Goal: Navigation & Orientation: Find specific page/section

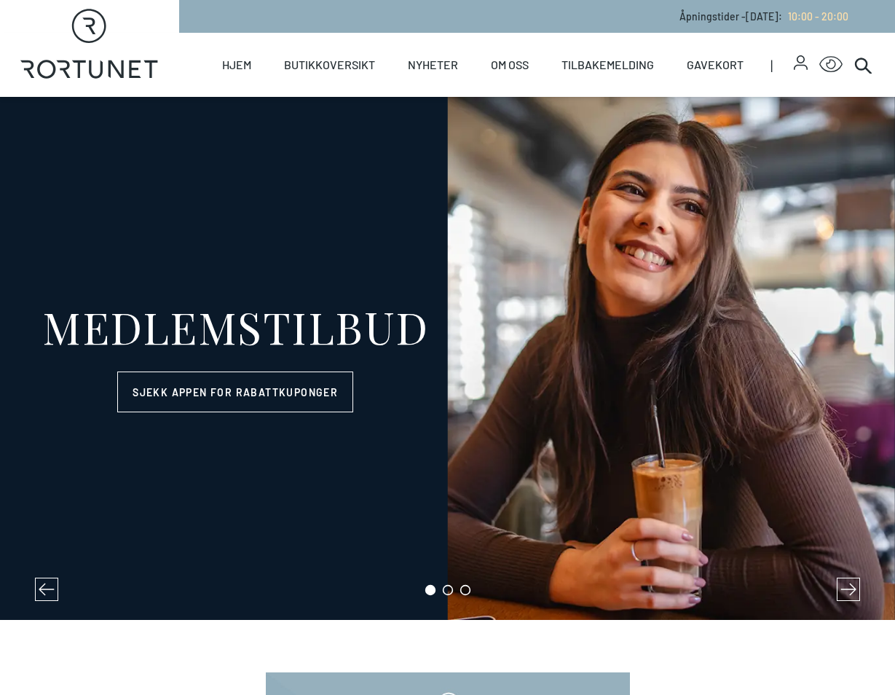
select select "NO"
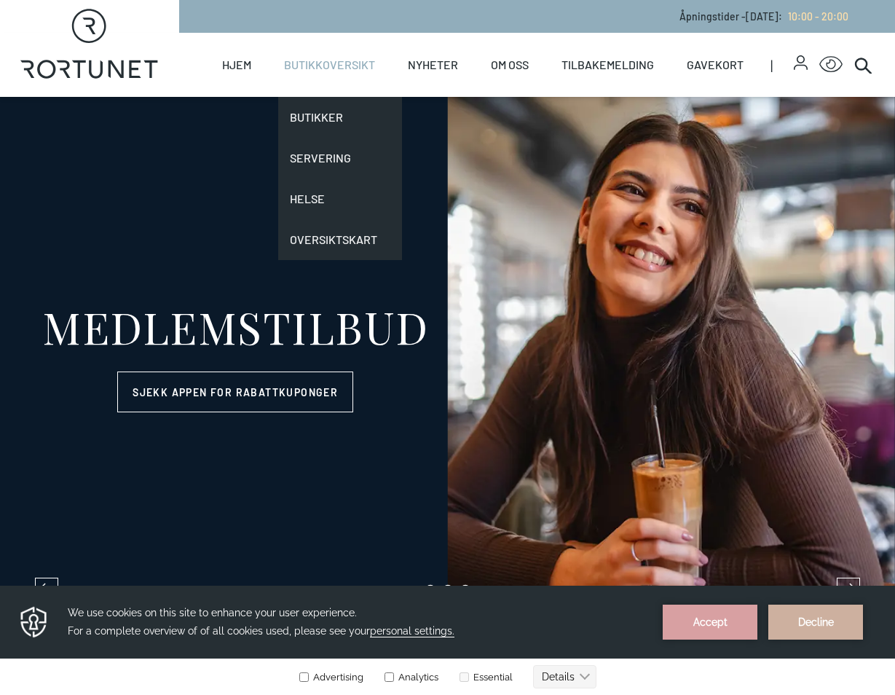
click at [328, 63] on link "Butikkoversikt" at bounding box center [329, 65] width 91 height 64
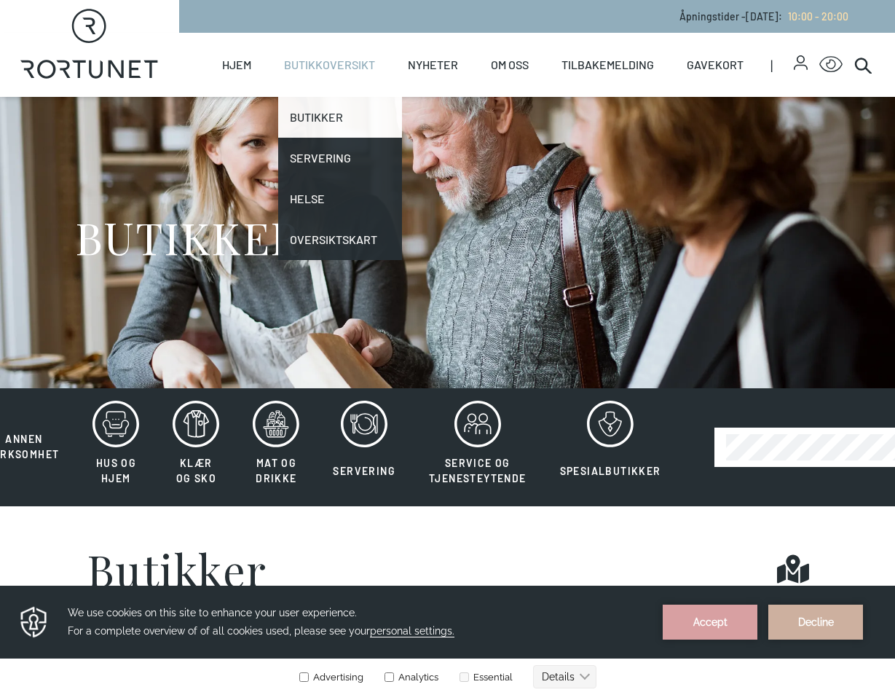
click at [321, 114] on link "Butikker" at bounding box center [340, 117] width 124 height 41
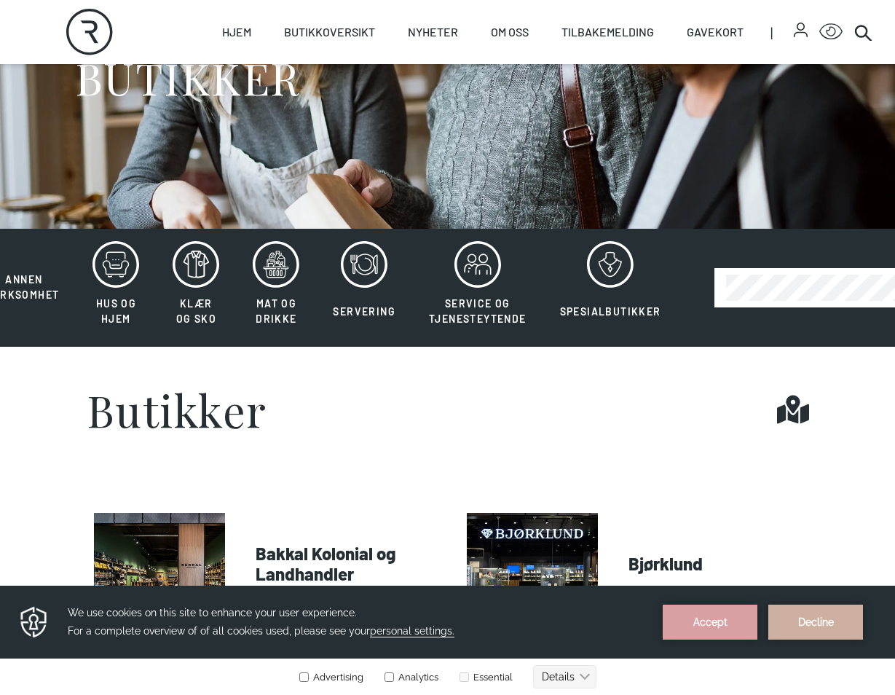
scroll to position [219, 0]
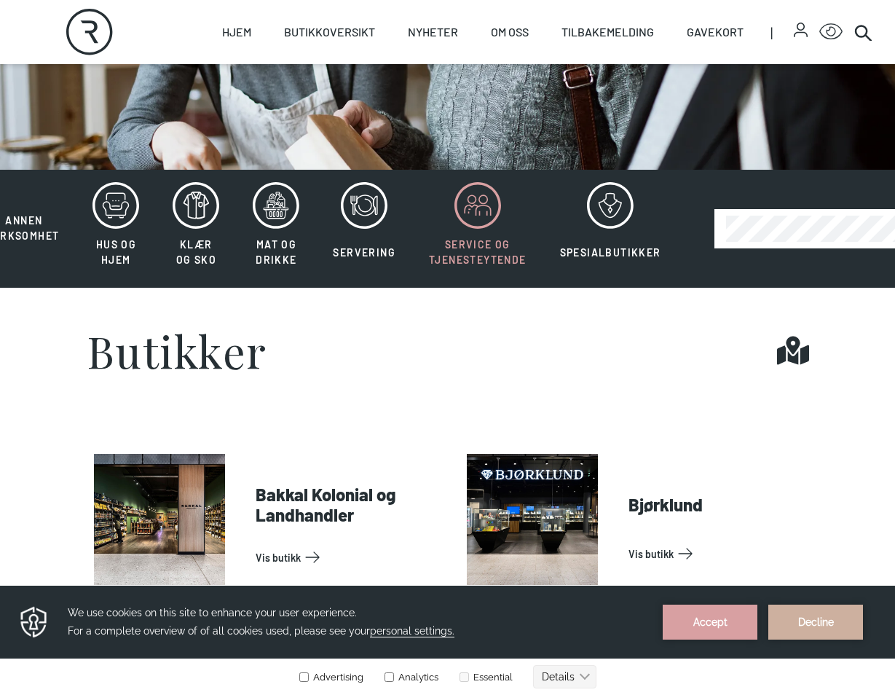
click at [473, 199] on icon at bounding box center [478, 205] width 47 height 47
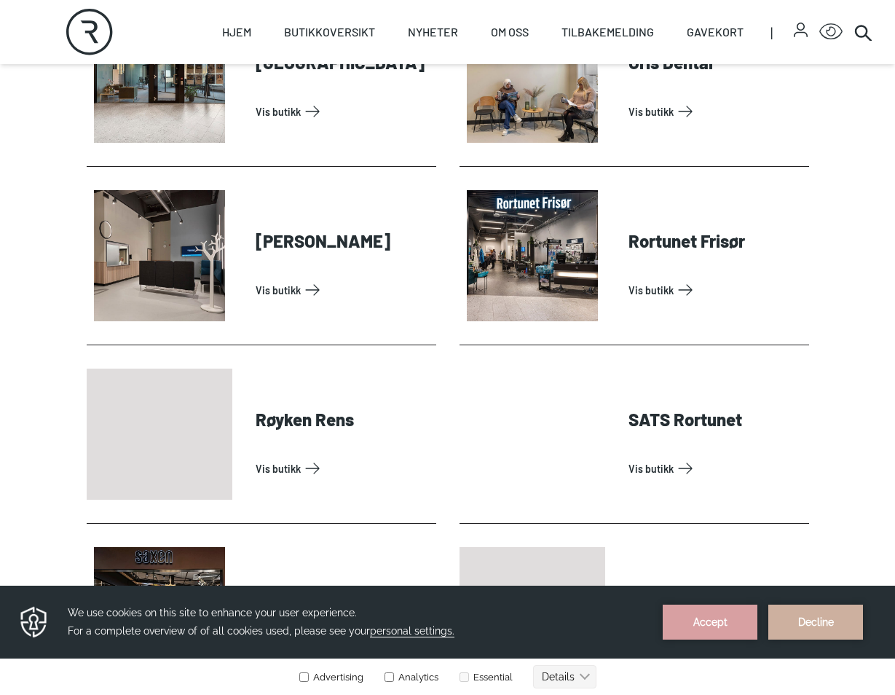
scroll to position [801, 0]
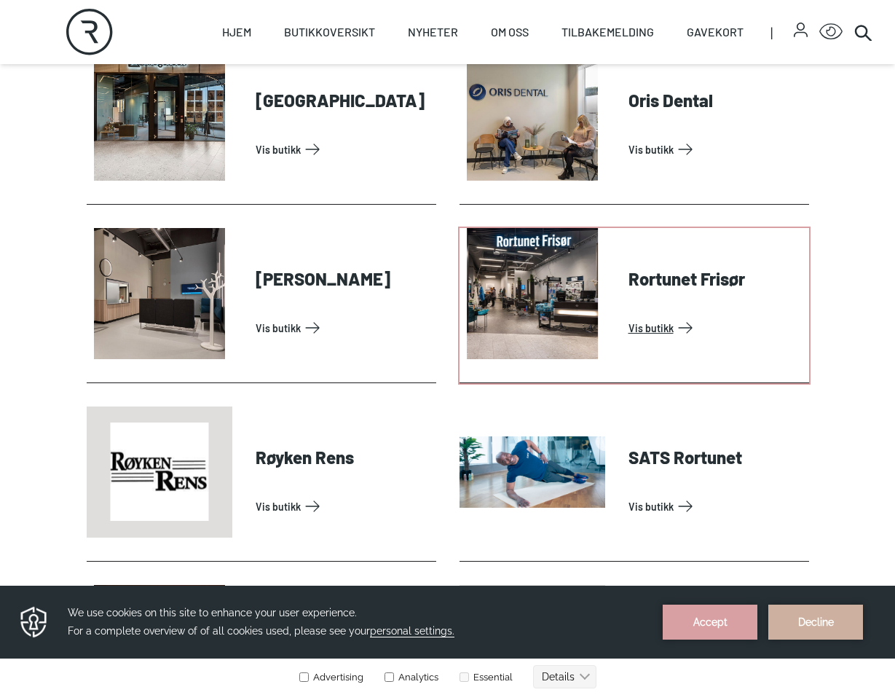
click at [644, 326] on link "Vis butikk" at bounding box center [716, 327] width 175 height 23
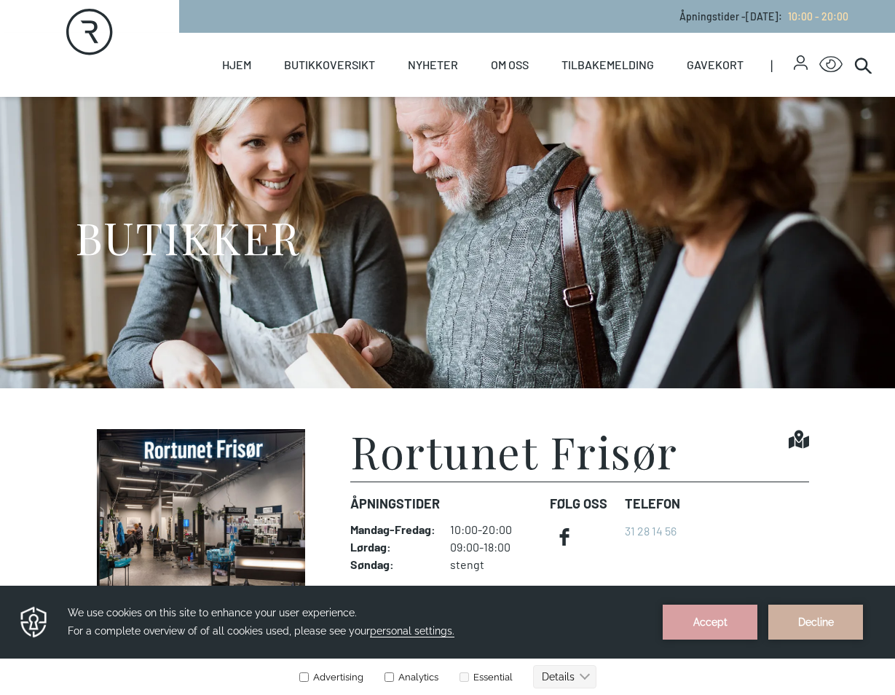
scroll to position [73, 0]
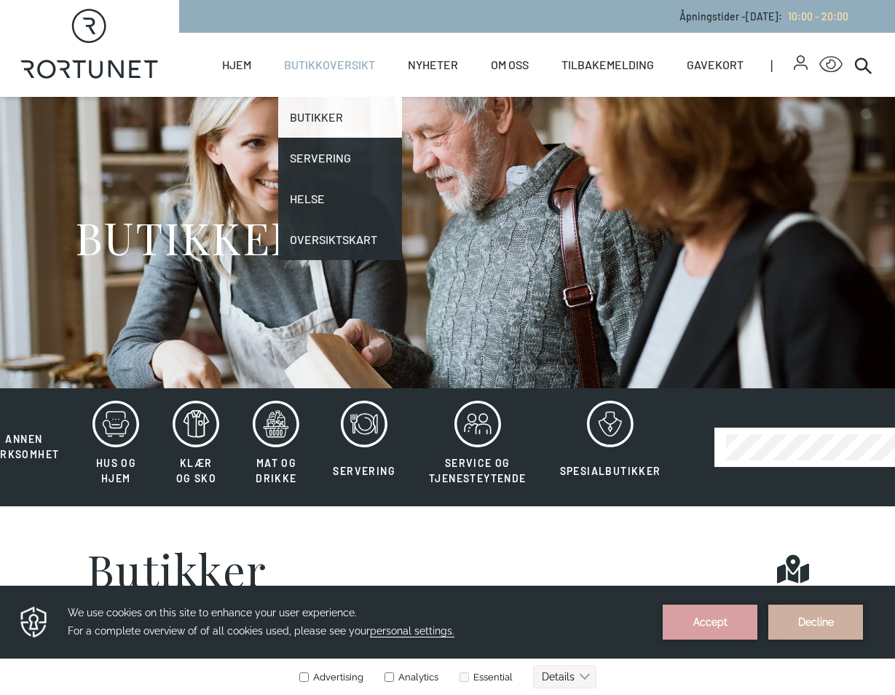
click at [313, 111] on link "Butikker" at bounding box center [340, 117] width 124 height 41
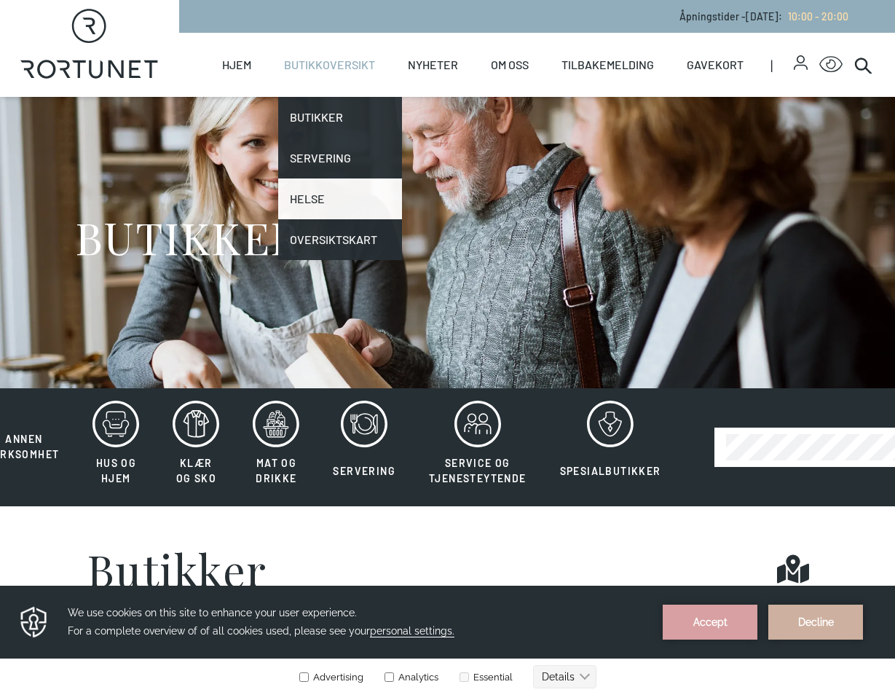
click at [311, 197] on link "Helse" at bounding box center [340, 198] width 124 height 41
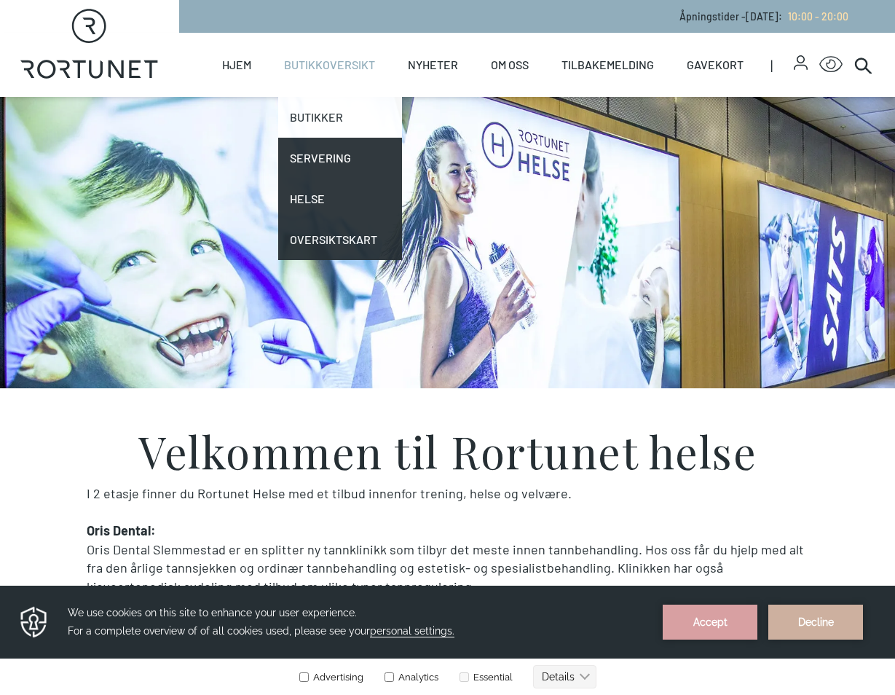
click at [323, 118] on link "Butikker" at bounding box center [340, 117] width 124 height 41
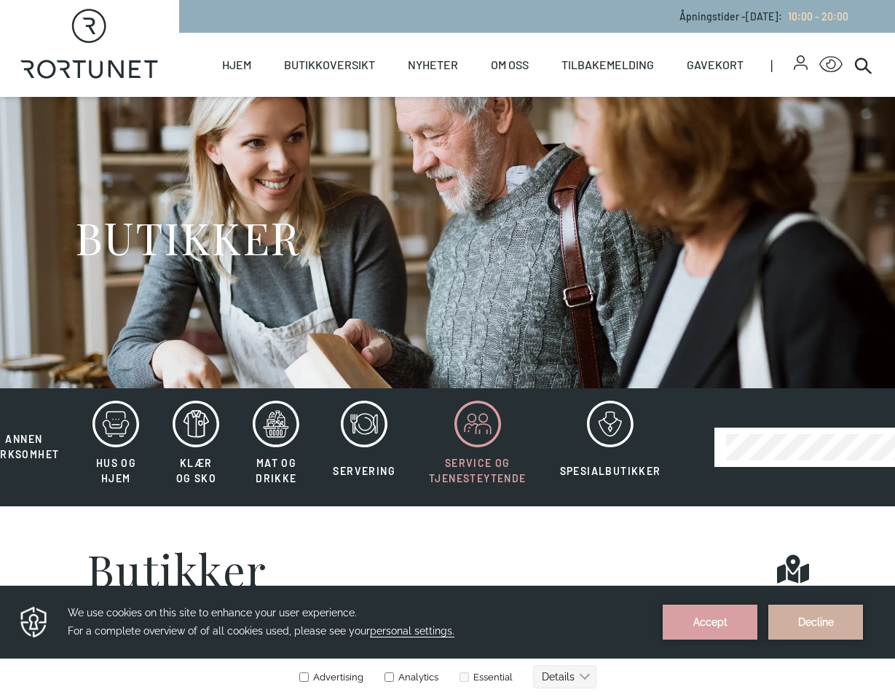
click at [485, 429] on icon at bounding box center [478, 424] width 47 height 47
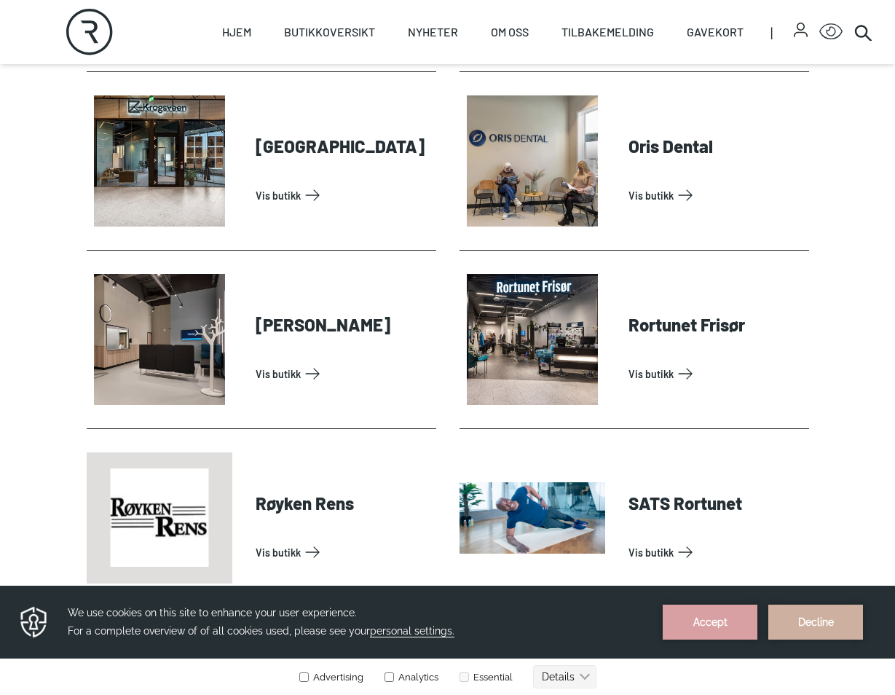
scroll to position [801, 0]
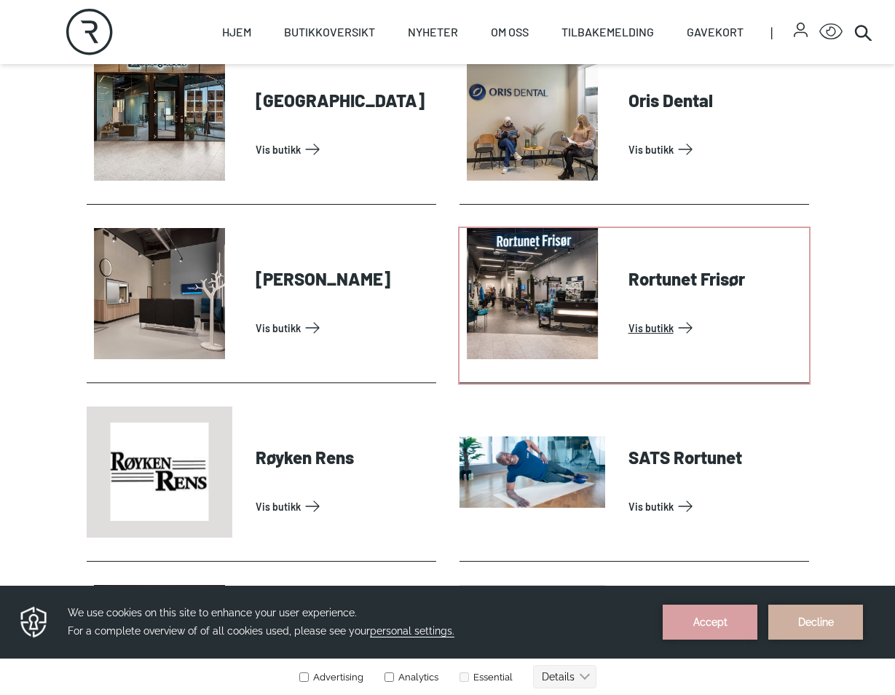
click at [629, 316] on link "Vis butikk" at bounding box center [716, 327] width 175 height 23
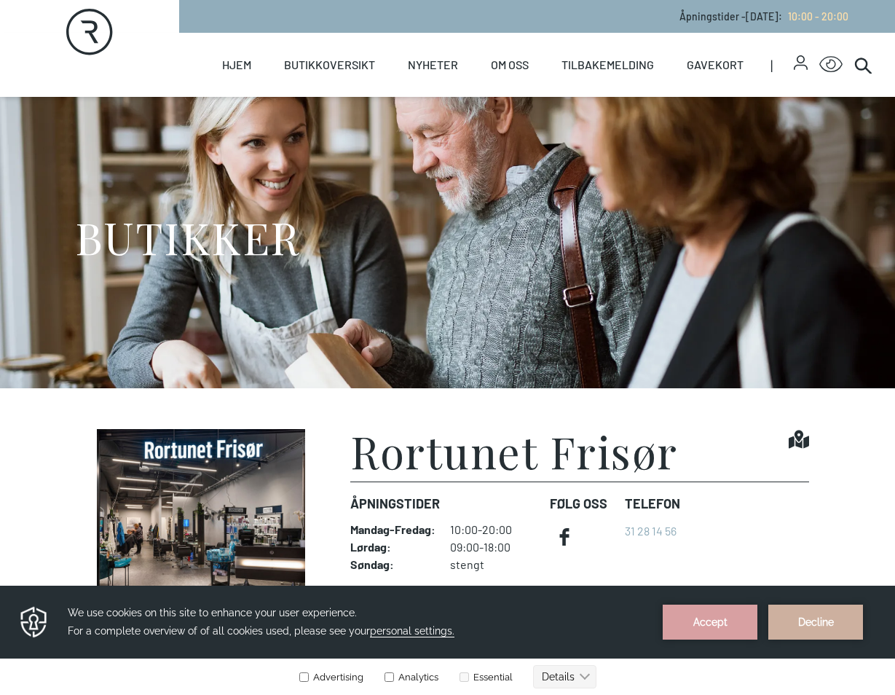
scroll to position [146, 0]
